Goal: Book appointment/travel/reservation

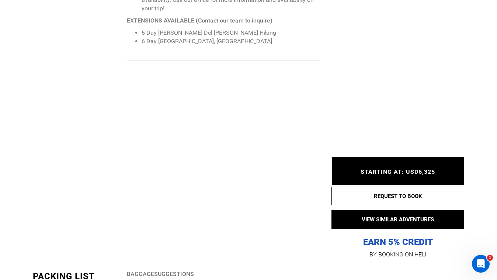
scroll to position [1516, 0]
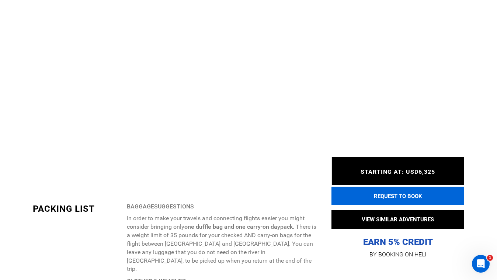
click at [395, 195] on button "REQUEST TO BOOK" at bounding box center [398, 196] width 133 height 18
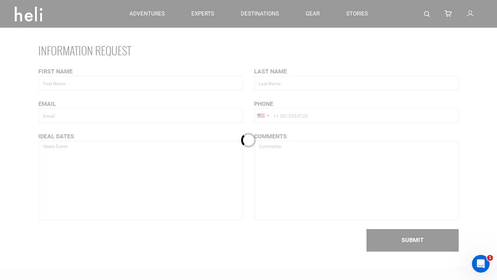
scroll to position [4, 0]
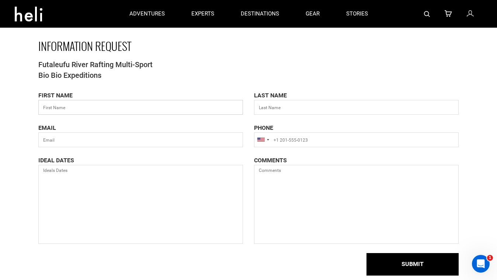
click at [67, 108] on input "text" at bounding box center [140, 107] width 205 height 15
type input "[PERSON_NAME]"
click at [367, 253] on button "SUBMIT" at bounding box center [413, 264] width 92 height 22
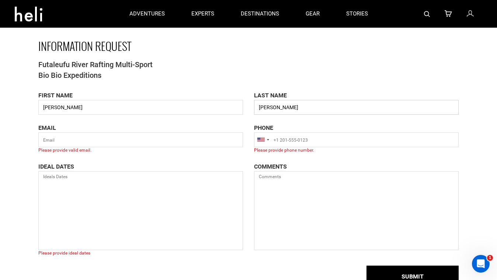
type input "[PERSON_NAME]"
type input "[EMAIL_ADDRESS][DOMAIN_NAME]"
click at [283, 143] on input "+1" at bounding box center [356, 139] width 205 height 15
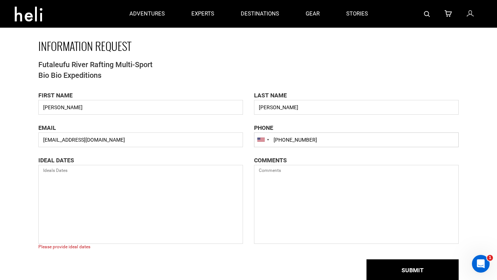
type input "[PHONE_NUMBER]"
click at [85, 174] on textarea at bounding box center [140, 204] width 205 height 79
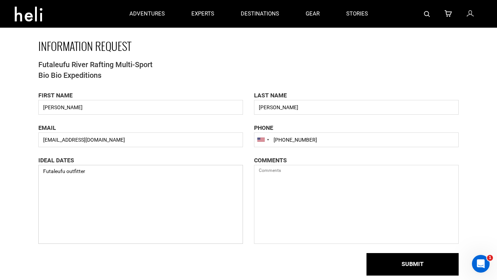
type textarea "Futaleufu outfitter"
drag, startPoint x: 42, startPoint y: 172, endPoint x: 89, endPoint y: 176, distance: 46.7
click at [89, 176] on textarea "Futaleufu outfitter" at bounding box center [140, 204] width 205 height 79
type textarea "Dec. - March (Austral summer )"
click at [265, 174] on textarea at bounding box center [356, 204] width 205 height 79
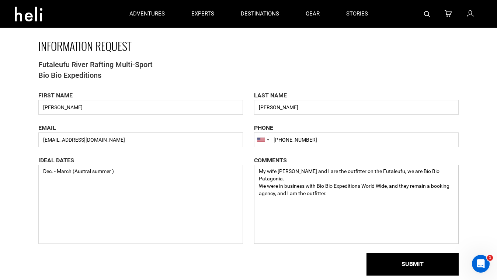
click at [321, 172] on textarea "My wife [PERSON_NAME] and I are the outfitter on the Futaleufu, we are Bio Bio …" at bounding box center [356, 204] width 205 height 79
click at [429, 173] on textarea "My wife [PERSON_NAME] and I are the rafting and kayaking outfitter on the Futal…" at bounding box center [356, 204] width 205 height 79
click at [389, 186] on textarea "My wife [PERSON_NAME] and I are the rafting and kayaking outfitter on the Futal…" at bounding box center [356, 204] width 205 height 79
click at [452, 187] on textarea "My wife [PERSON_NAME] and I are the rafting and kayaking outfitter on the Futal…" at bounding box center [356, 204] width 205 height 79
click at [275, 194] on textarea "My wife [PERSON_NAME] and I are the rafting and kayaking outfitter on the Futal…" at bounding box center [356, 204] width 205 height 79
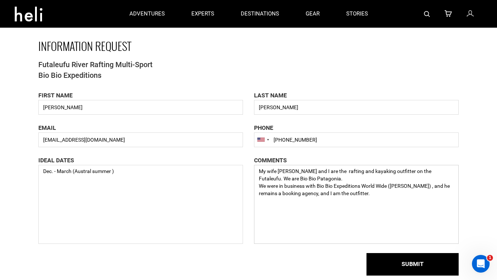
click at [318, 194] on textarea "My wife [PERSON_NAME] and I are the rafting and kayaking outfitter on the Futal…" at bounding box center [356, 204] width 205 height 79
click at [307, 186] on textarea "My wife [PERSON_NAME] and I are the rafting and kayaking outfitter on the Futal…" at bounding box center [356, 204] width 205 height 79
click at [276, 194] on textarea "My wife [PERSON_NAME] and I are the rafting and kayaking outfitter on the Futal…" at bounding box center [356, 204] width 205 height 79
click at [279, 201] on textarea "My wife [PERSON_NAME] and I are the rafting and kayaking outfitter on the Futal…" at bounding box center [356, 204] width 205 height 79
click at [277, 201] on textarea "My wife [PERSON_NAME] and I are the rafting and kayaking outfitter on the Futal…" at bounding box center [356, 204] width 205 height 79
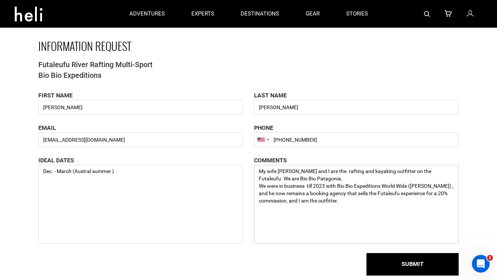
click at [343, 200] on textarea "My wife [PERSON_NAME] and I are the rafting and kayaking outfitter on the Futal…" at bounding box center [356, 204] width 205 height 79
click at [308, 179] on textarea "My wife [PERSON_NAME] and I are the rafting and kayaking outfitter on the Futal…" at bounding box center [356, 204] width 205 height 79
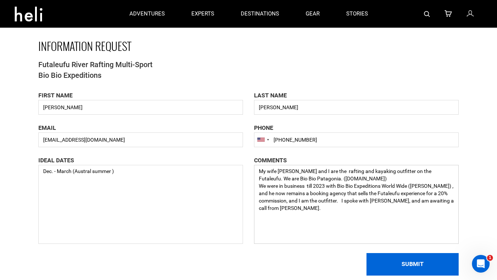
type textarea "My wife [PERSON_NAME] and I are the rafting and kayaking outfitter on the Futal…"
click at [417, 263] on button "SUBMIT" at bounding box center [413, 264] width 92 height 22
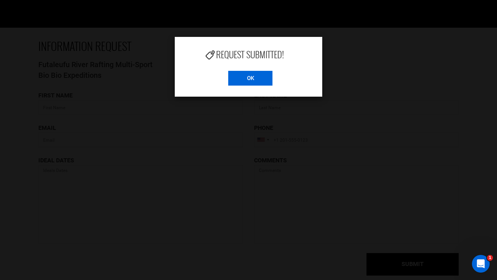
click at [254, 79] on input "OK" at bounding box center [250, 78] width 44 height 15
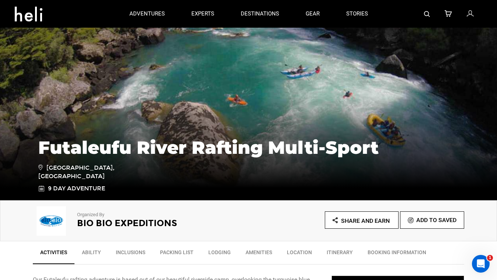
scroll to position [39, 0]
